Goal: Information Seeking & Learning: Learn about a topic

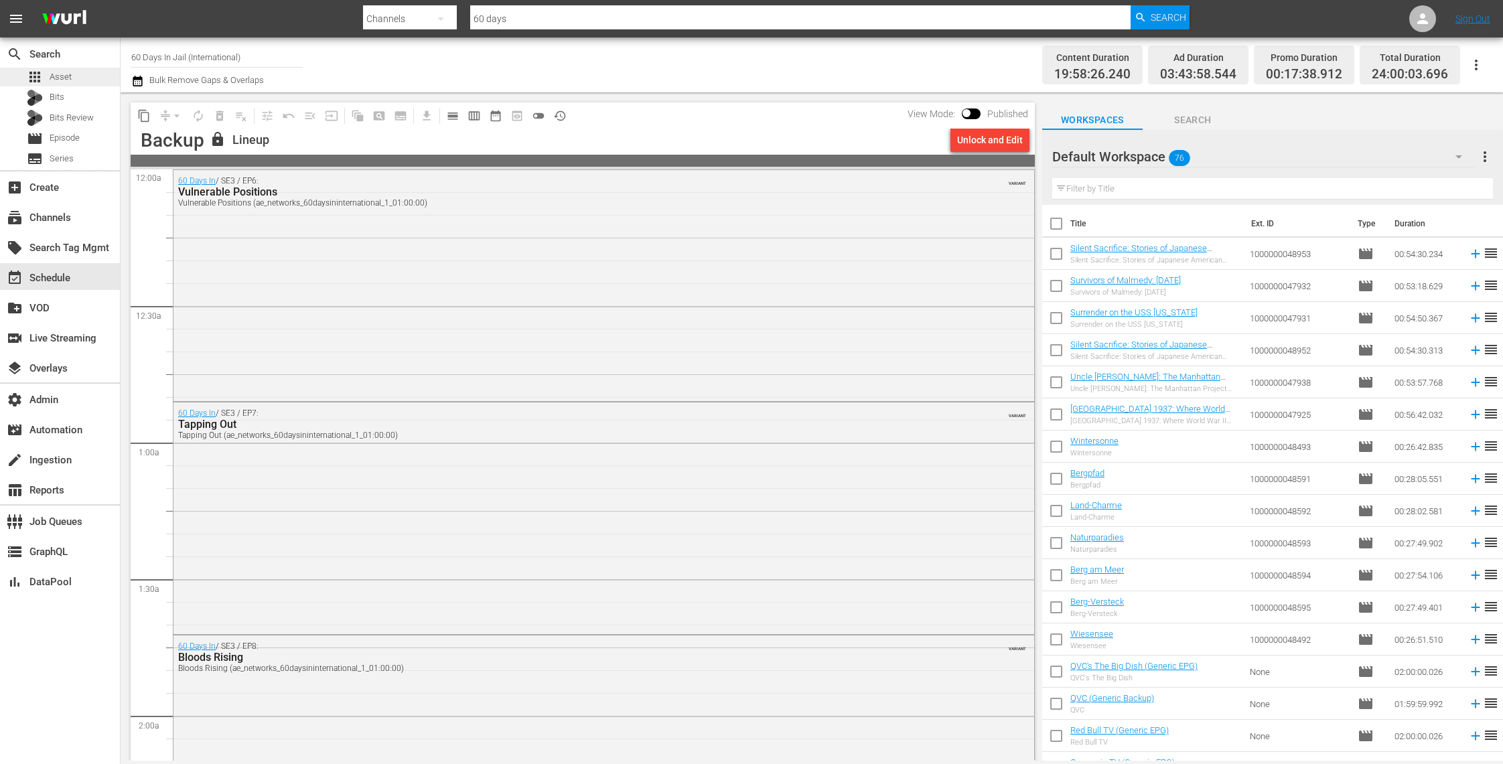
click at [80, 72] on div "apps Asset" at bounding box center [60, 77] width 120 height 19
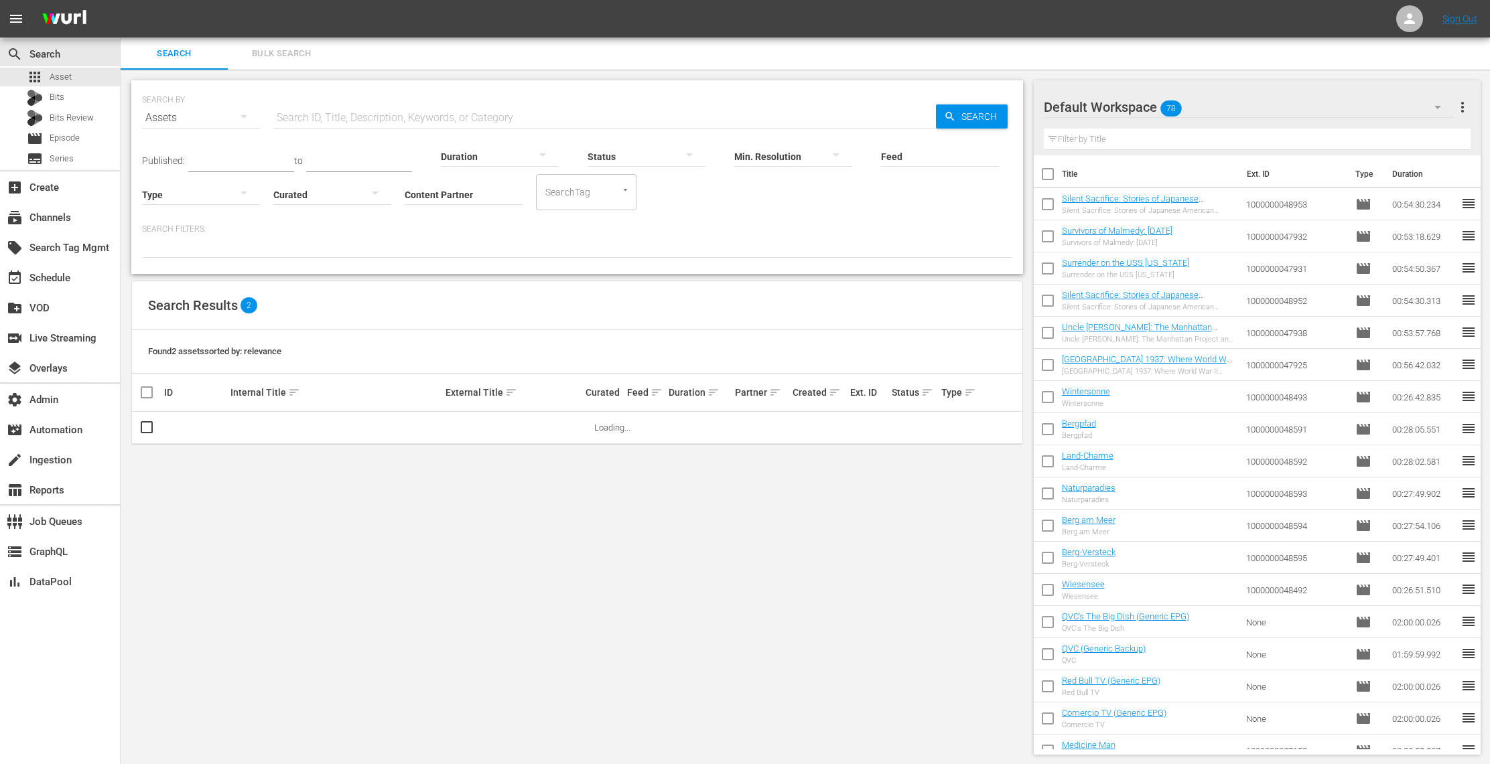
click at [439, 193] on input "Content Partner" at bounding box center [464, 196] width 118 height 48
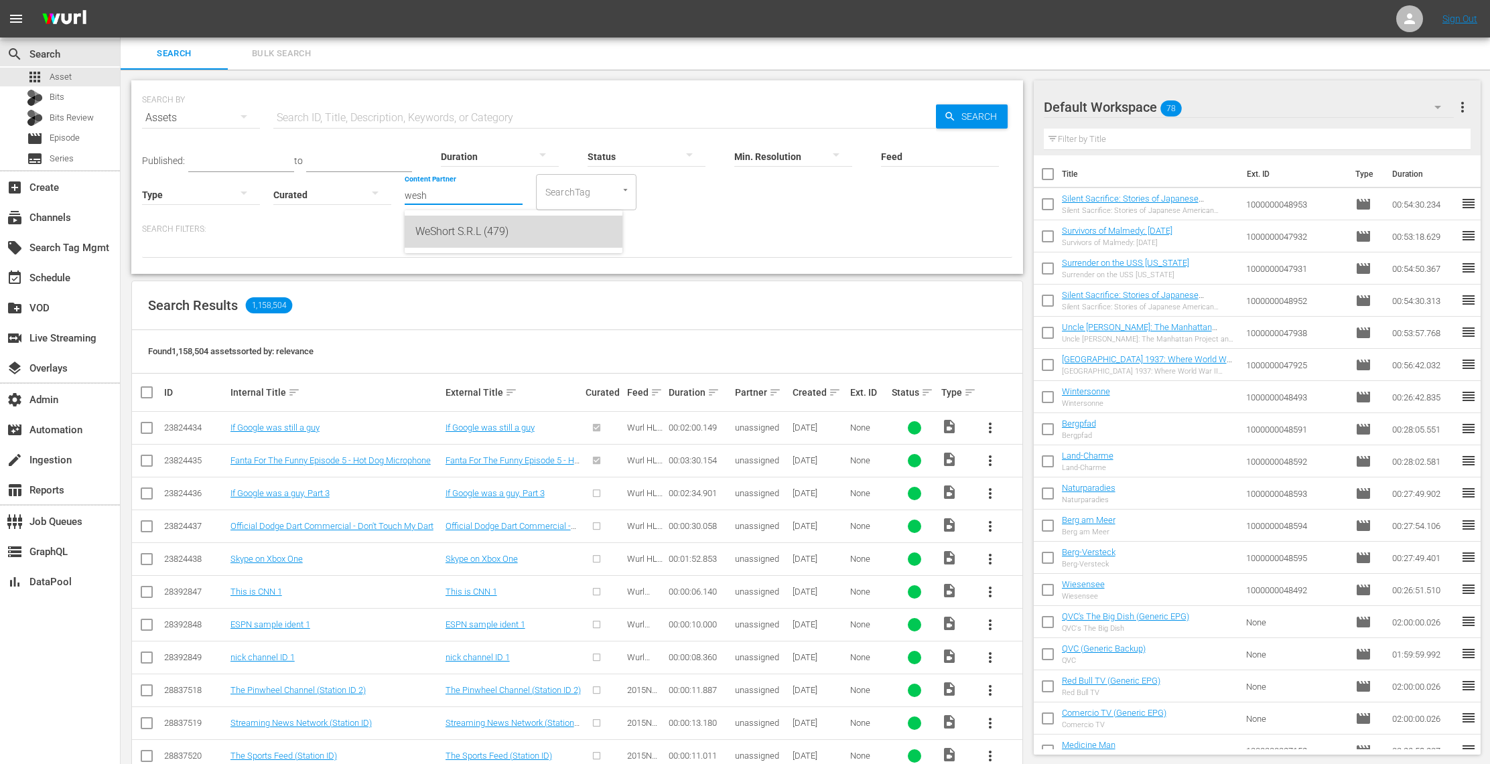
click at [436, 230] on div "WeShort S.R.L (479)" at bounding box center [513, 232] width 196 height 32
type input "WeShort S.R.L (479)"
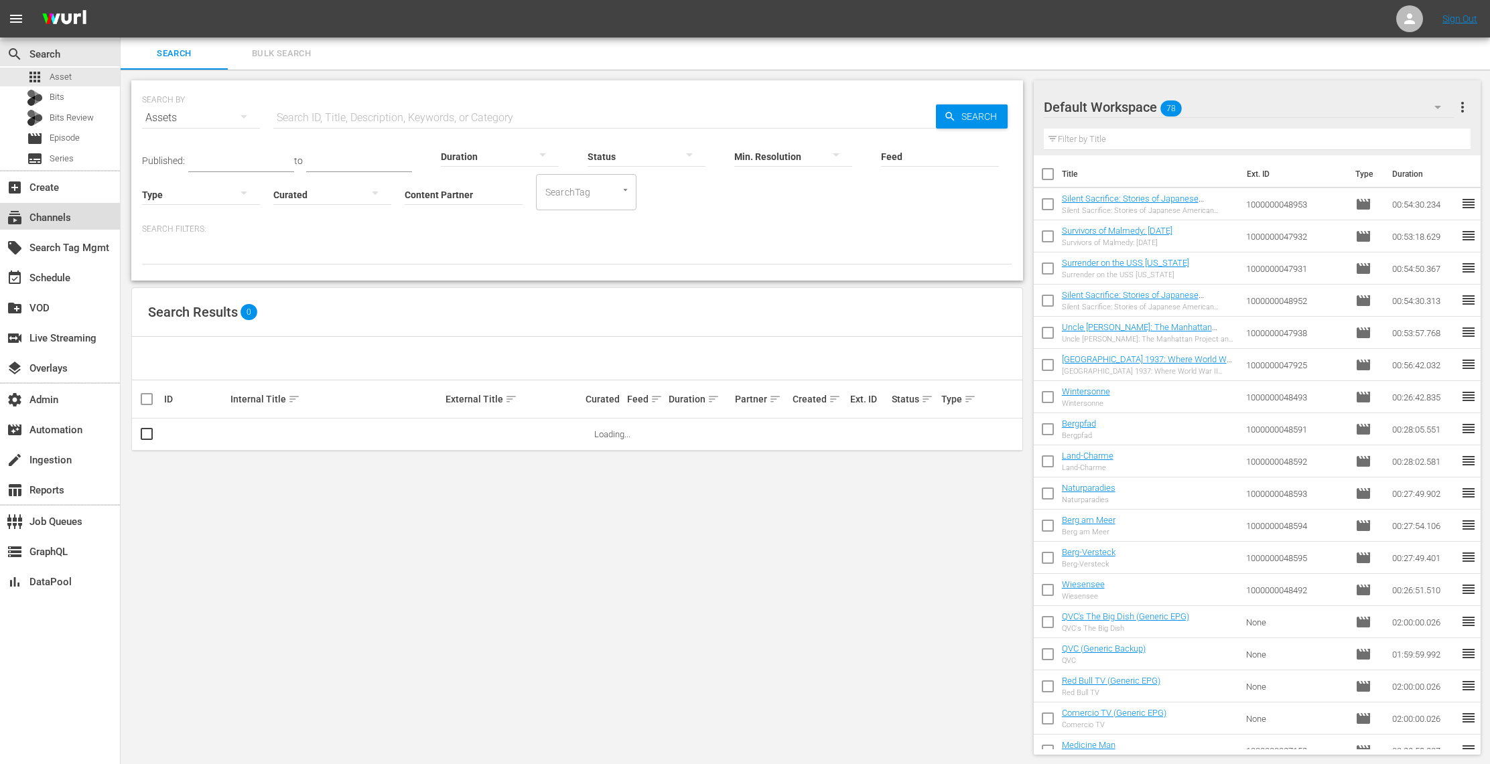
click at [70, 210] on div "subscriptions Channels" at bounding box center [37, 216] width 75 height 12
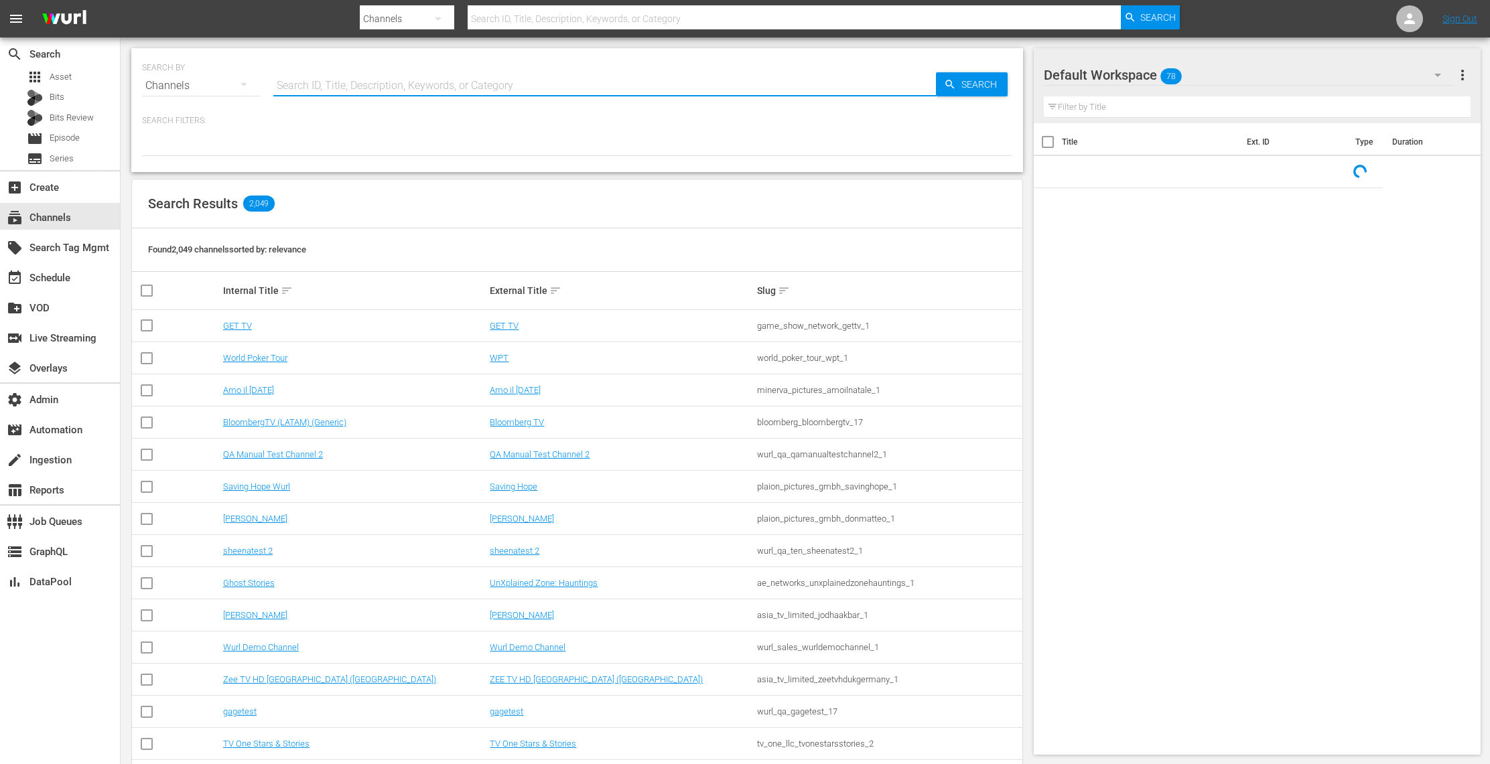
click at [372, 86] on input "text" at bounding box center [604, 86] width 663 height 32
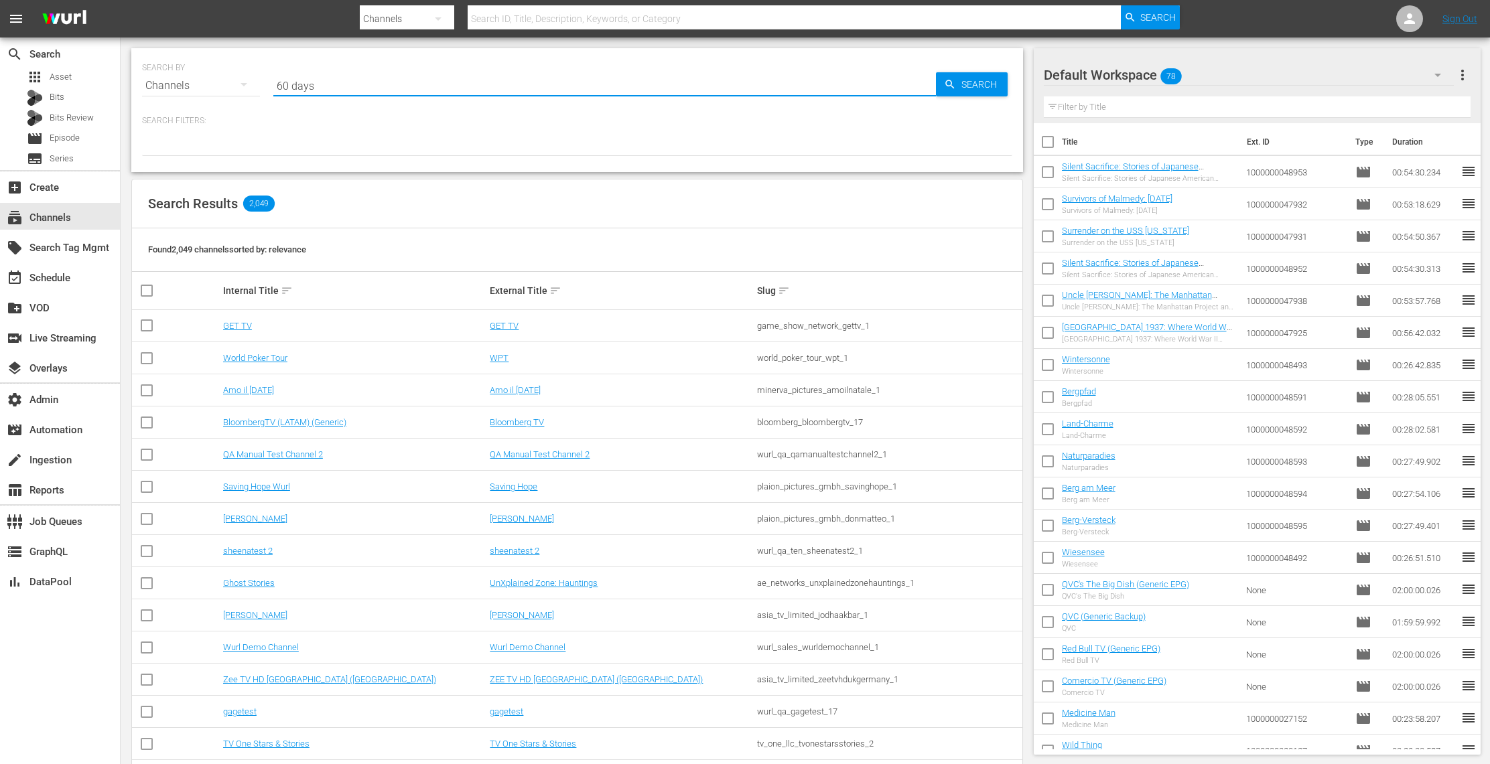
type input "60 days"
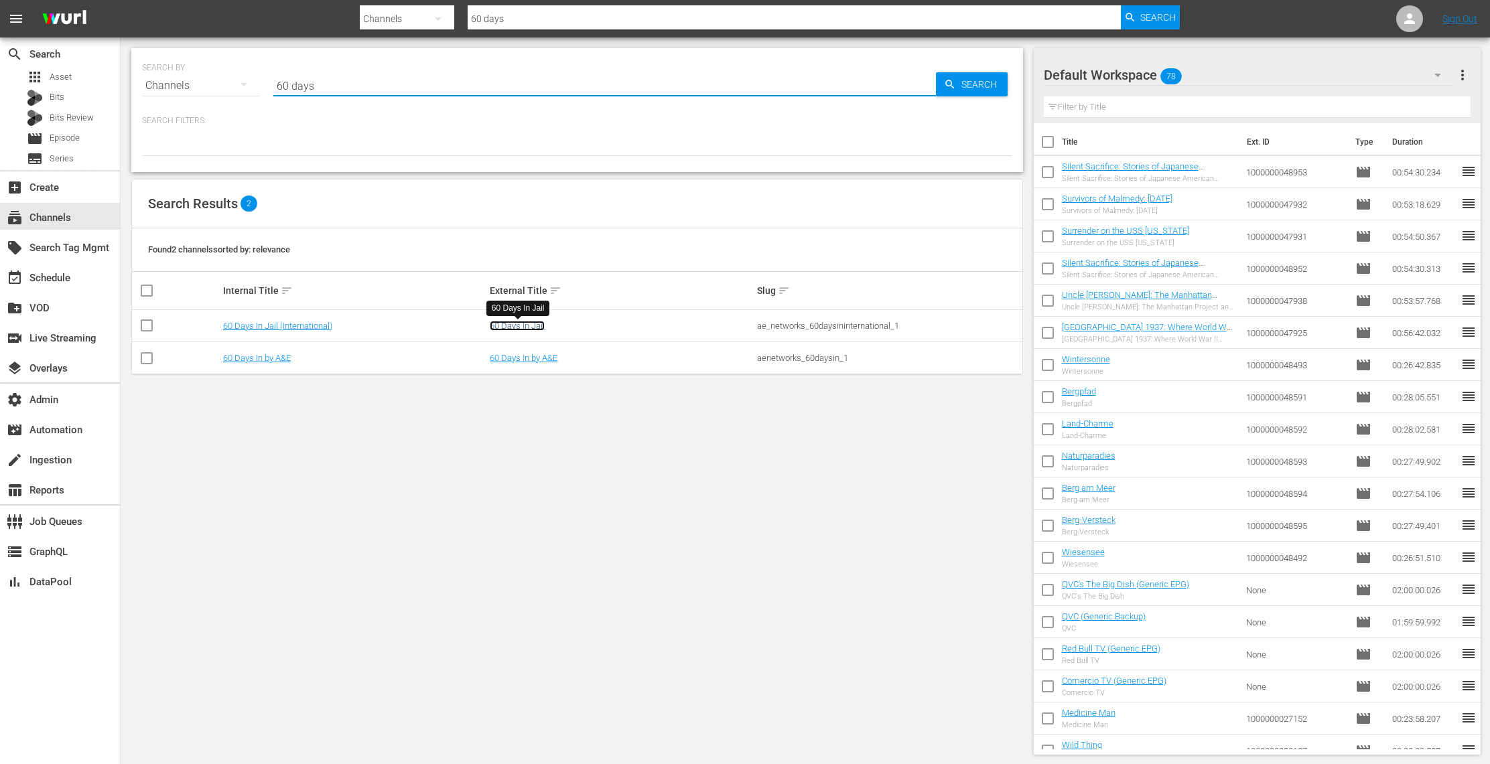
click at [517, 325] on link "60 Days In Jail" at bounding box center [517, 326] width 55 height 10
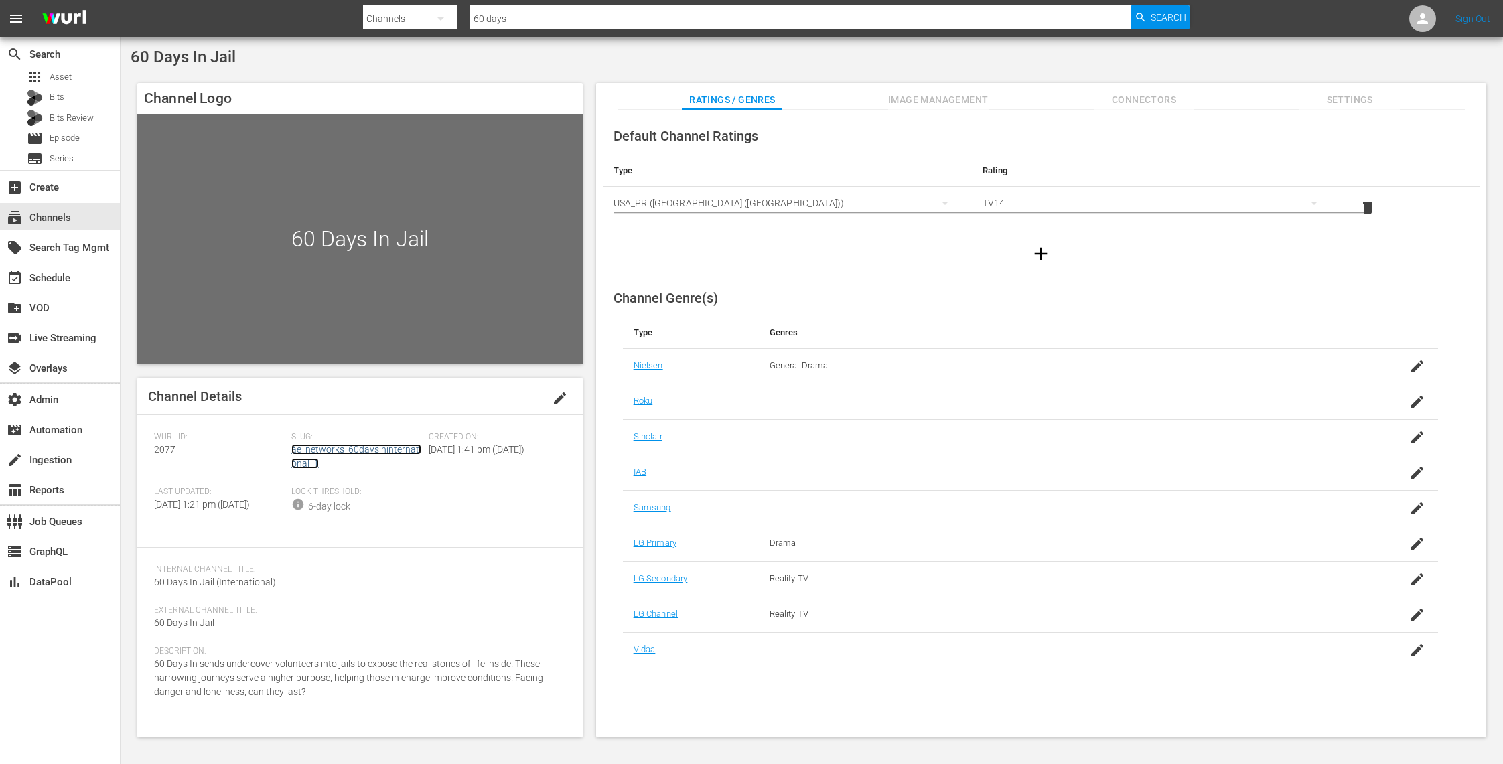
click at [398, 446] on link "ae_networks_60daysininternational_1" at bounding box center [356, 456] width 130 height 25
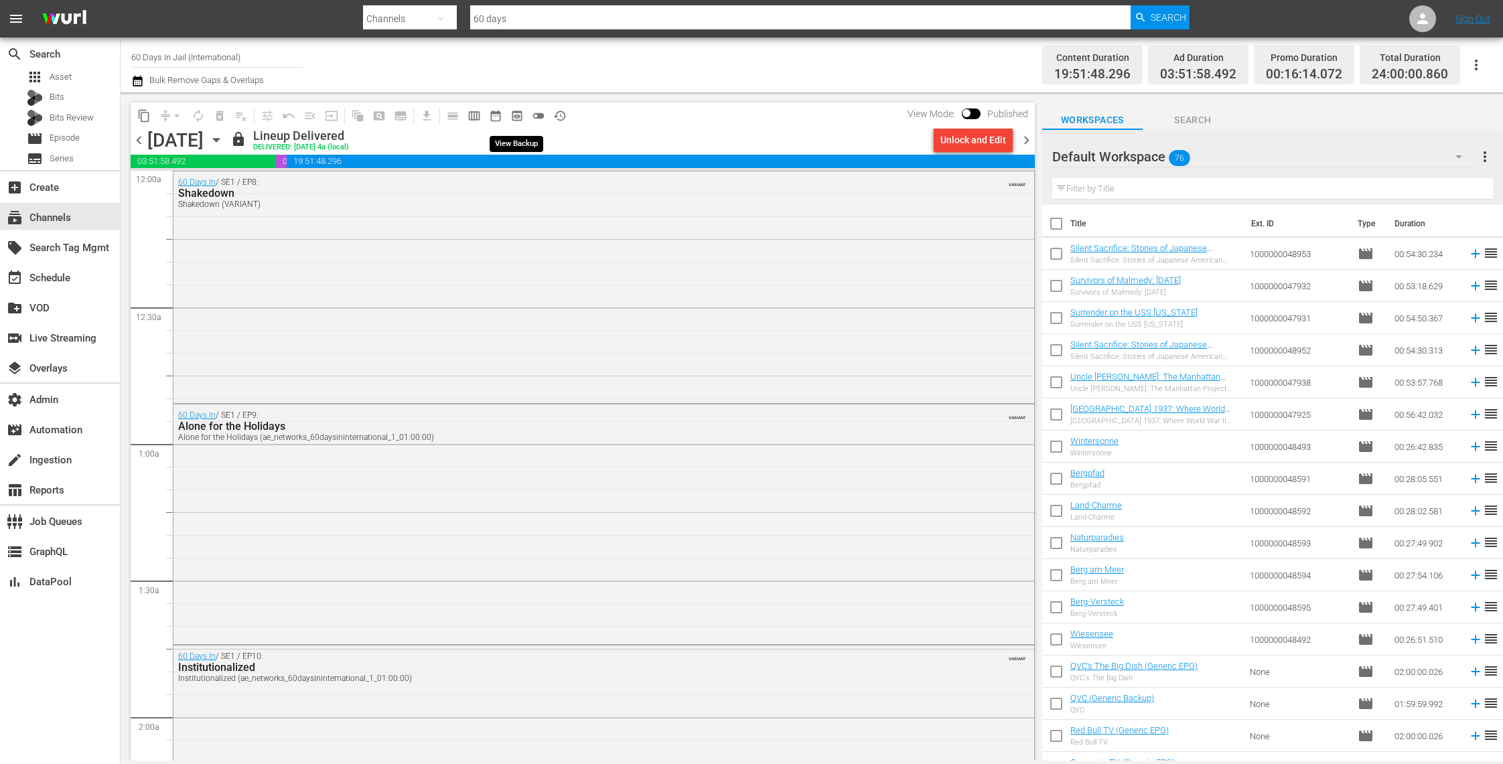
click at [517, 112] on span "preview_outlined" at bounding box center [517, 115] width 13 height 13
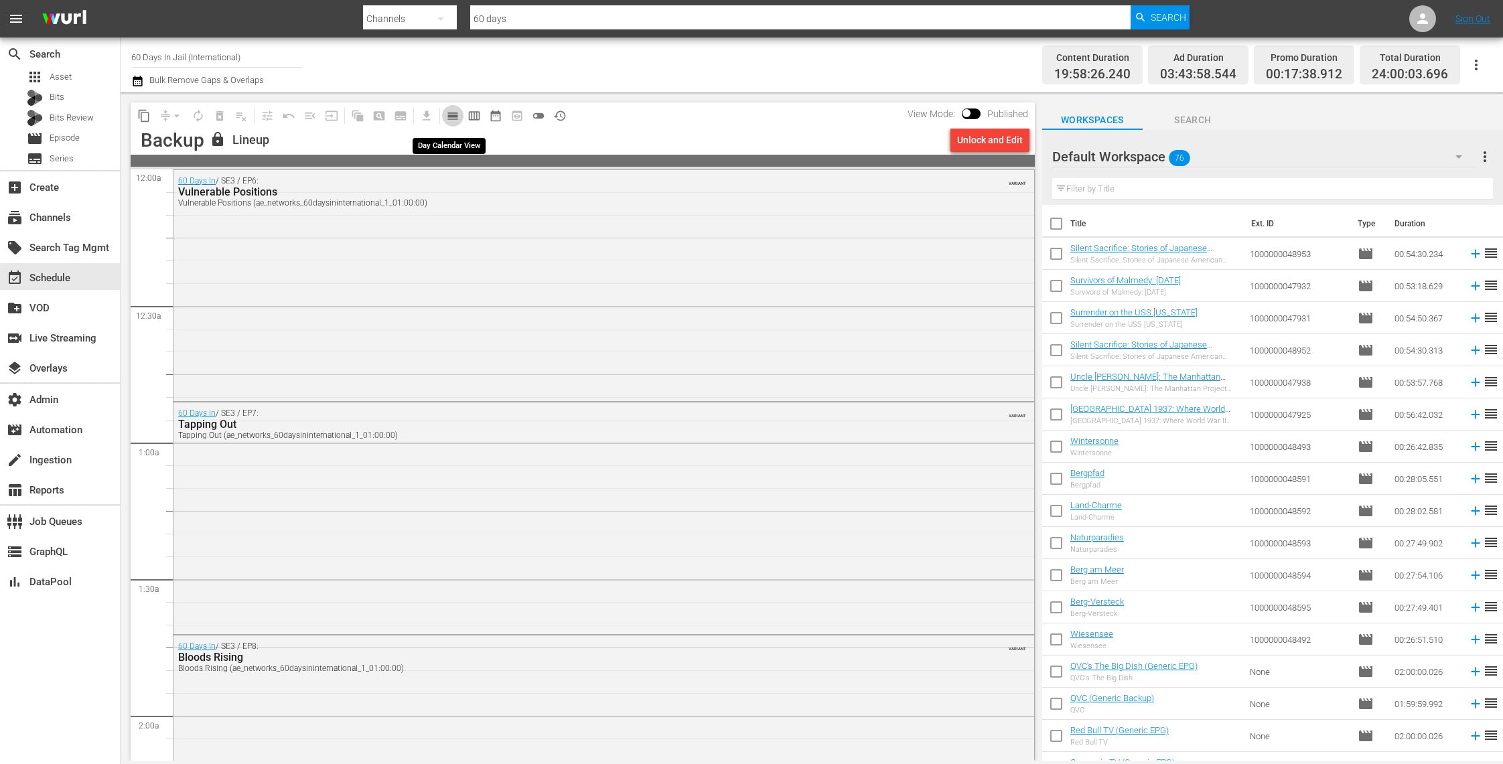
click at [456, 118] on span "calendar_view_day_outlined" at bounding box center [452, 115] width 13 height 13
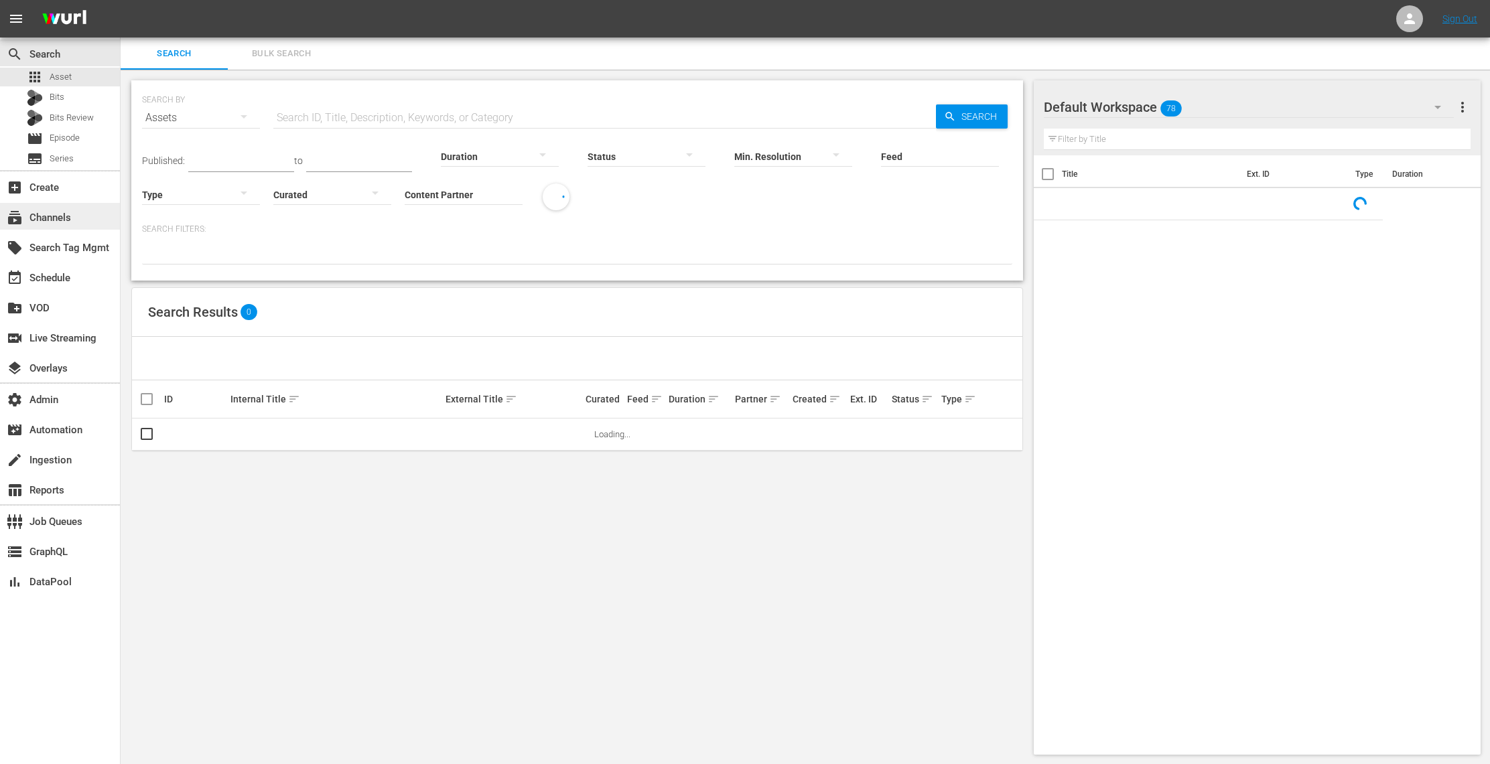
click at [69, 218] on div "subscriptions Channels" at bounding box center [37, 216] width 75 height 12
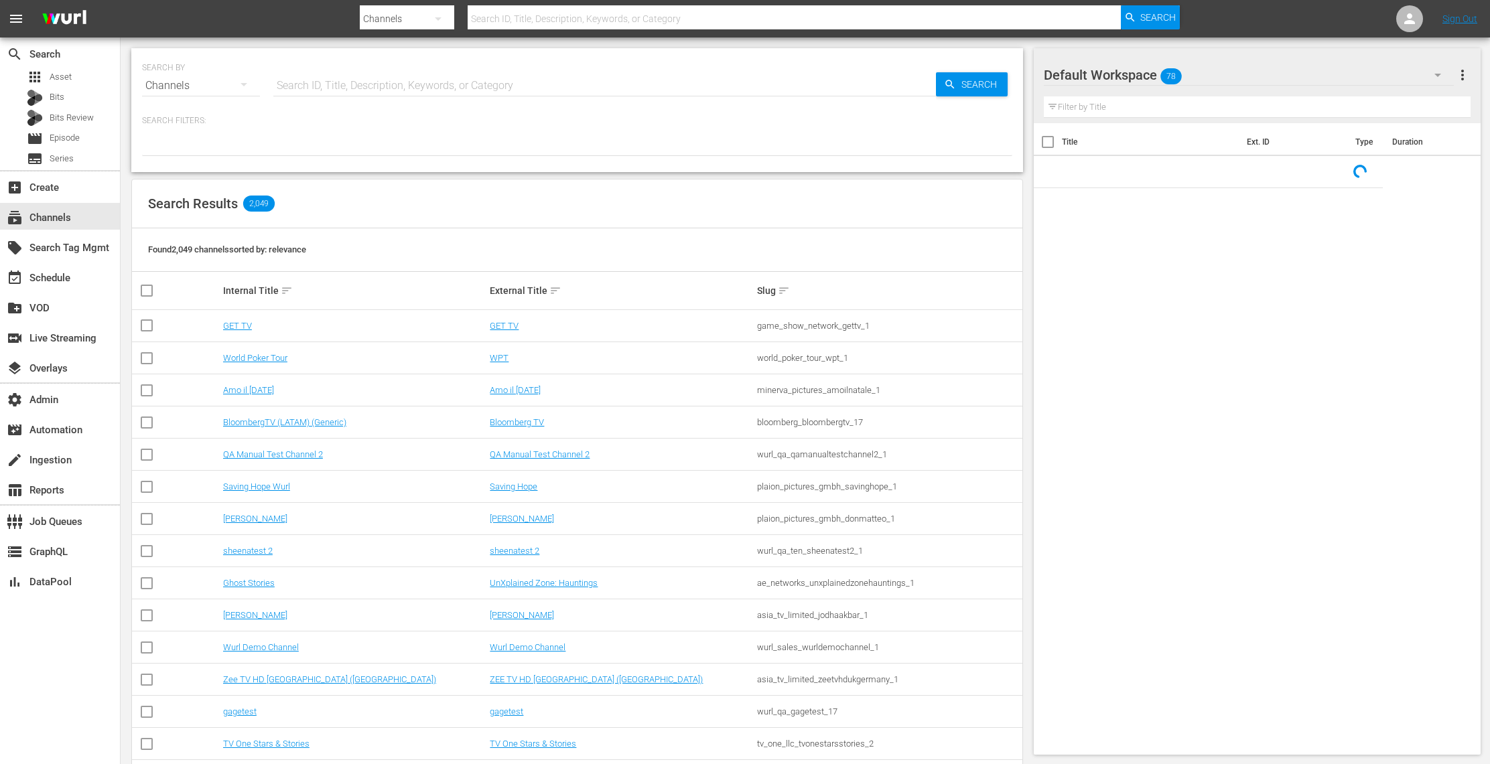
click at [397, 86] on input "text" at bounding box center [604, 86] width 663 height 32
